Goal: Information Seeking & Learning: Learn about a topic

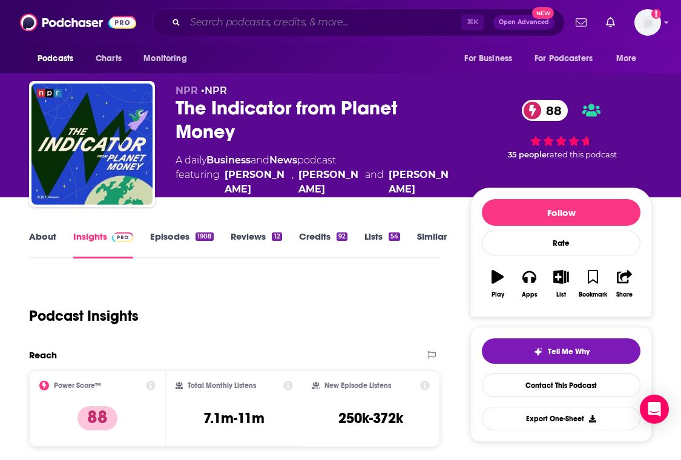
click at [261, 21] on input "Search podcasts, credits, & more..." at bounding box center [323, 22] width 276 height 19
paste input "Freakonomics Radio"
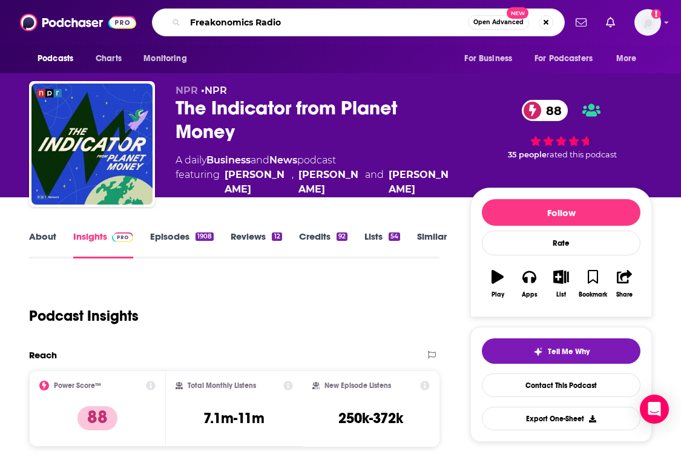
type input "Freakonomics Radio"
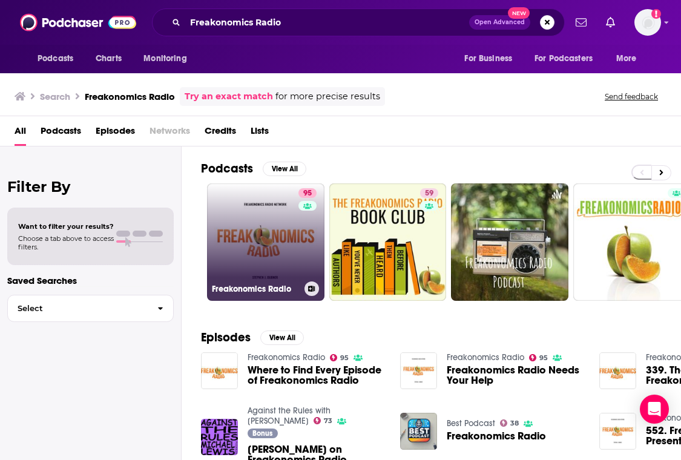
click at [257, 215] on link "95 Freakonomics Radio" at bounding box center [265, 241] width 117 height 117
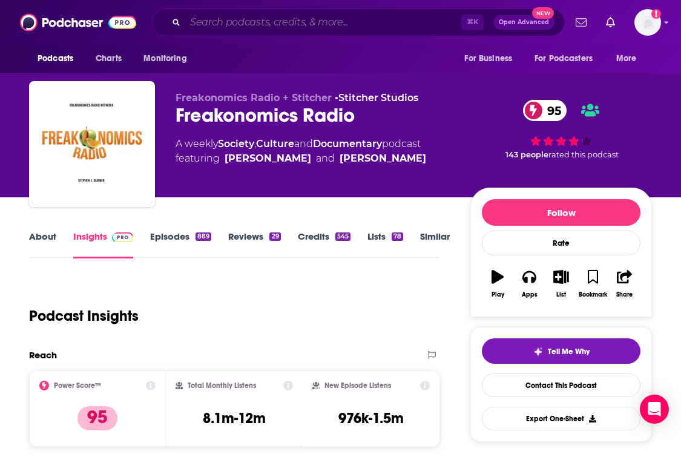
click at [318, 29] on input "Search podcasts, credits, & more..." at bounding box center [323, 22] width 276 height 19
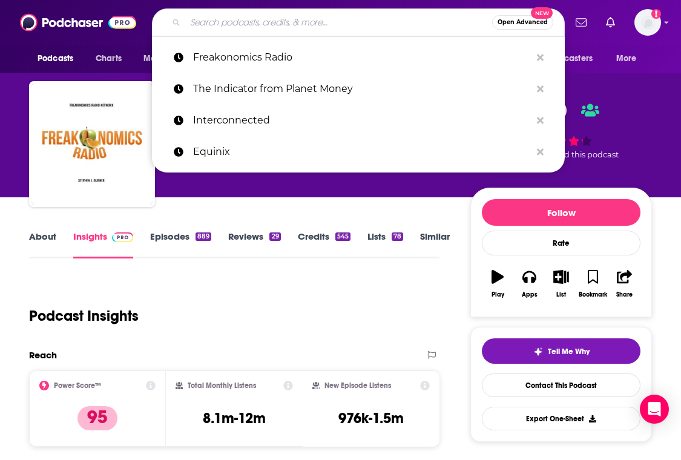
paste input "Explain it to Me"
type input "Explain it to Me"
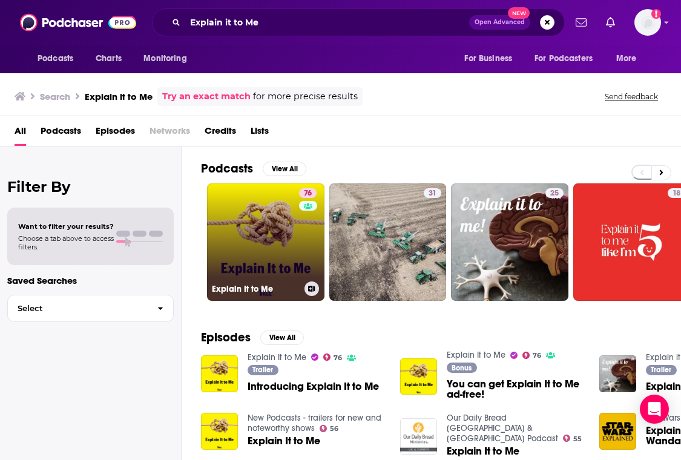
click at [264, 195] on link "76 Explain It to Me" at bounding box center [265, 241] width 117 height 117
